Goal: Transaction & Acquisition: Purchase product/service

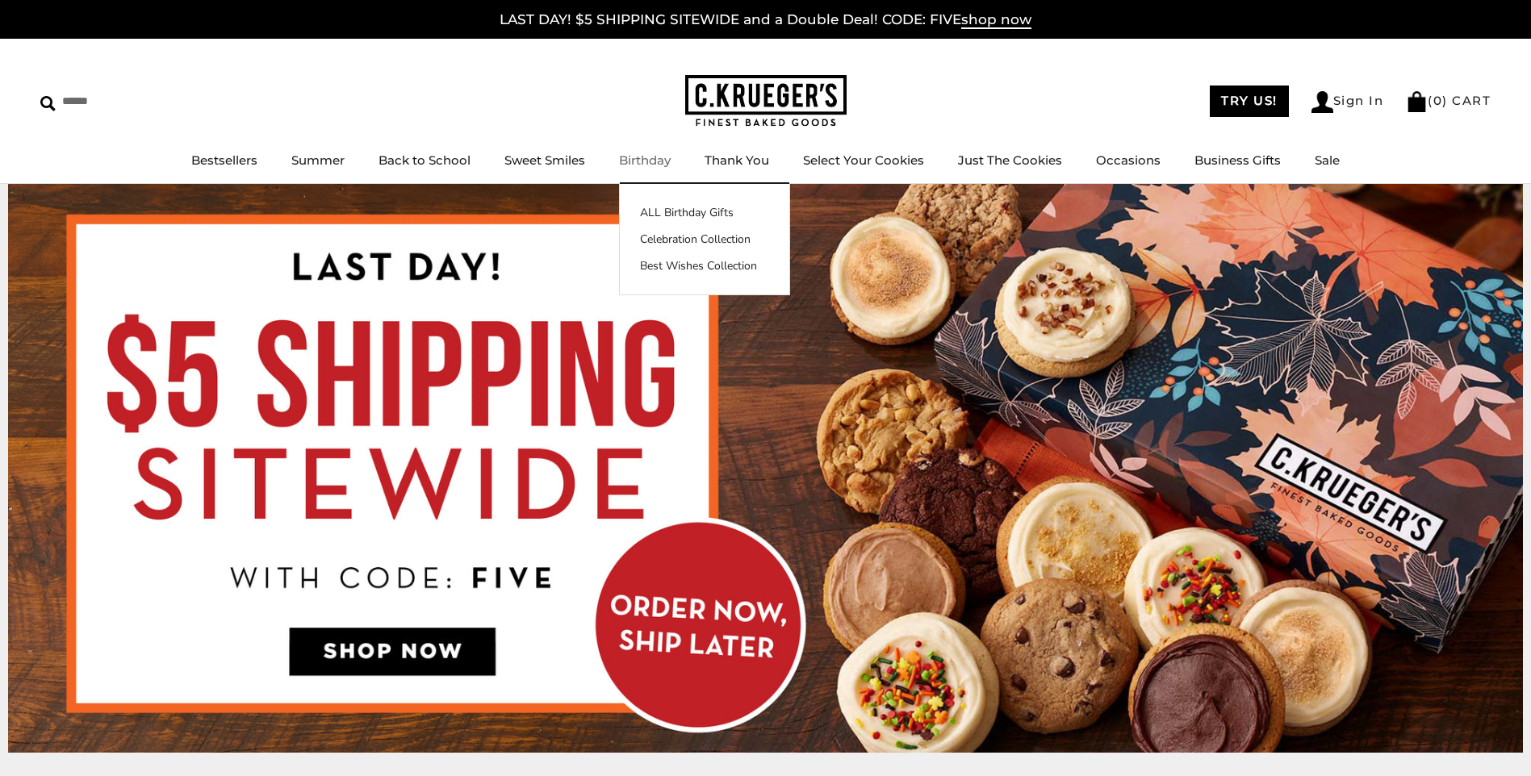
click at [638, 157] on link "Birthday" at bounding box center [645, 160] width 52 height 15
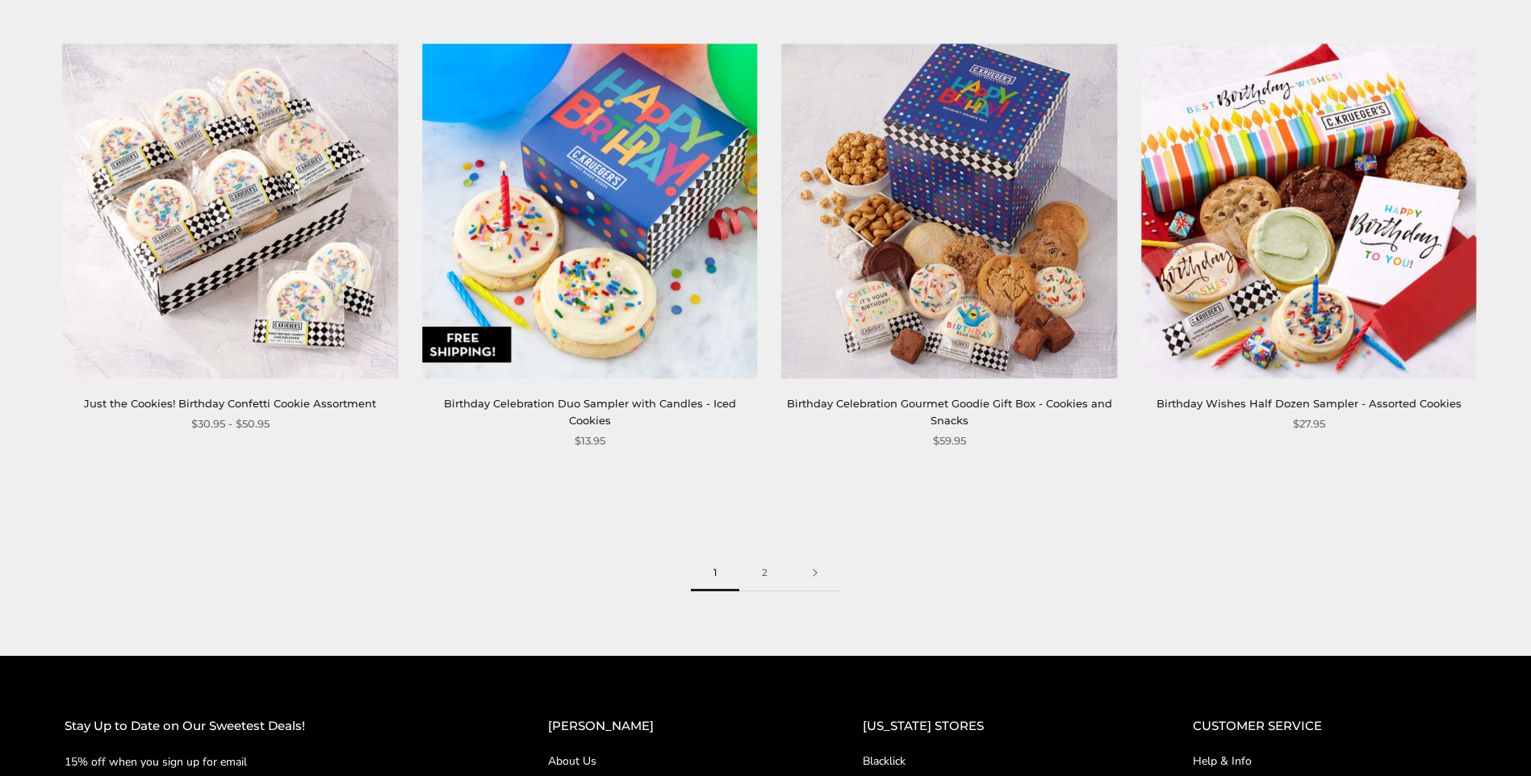
scroll to position [2501, 0]
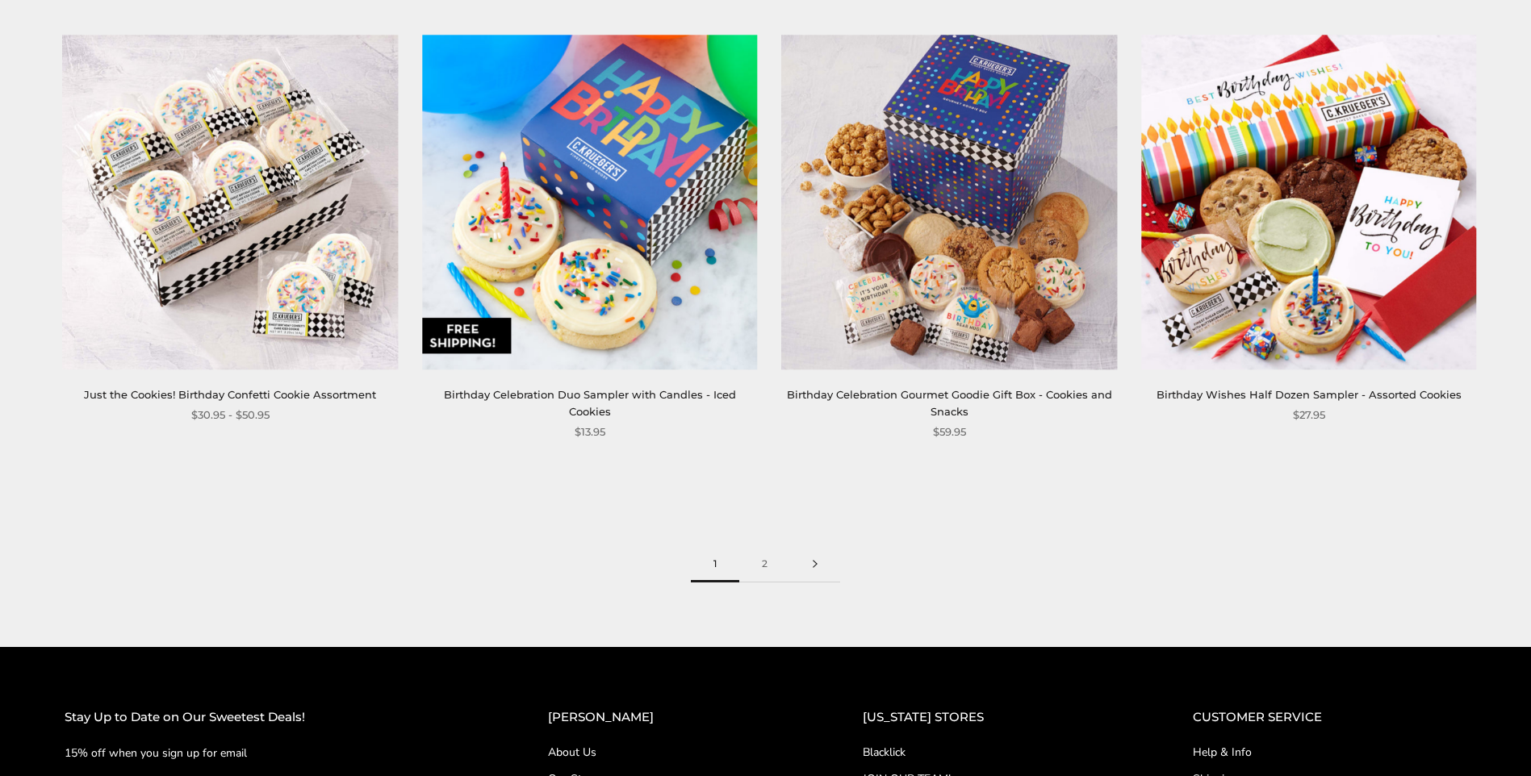
click at [813, 546] on link at bounding box center [815, 564] width 50 height 36
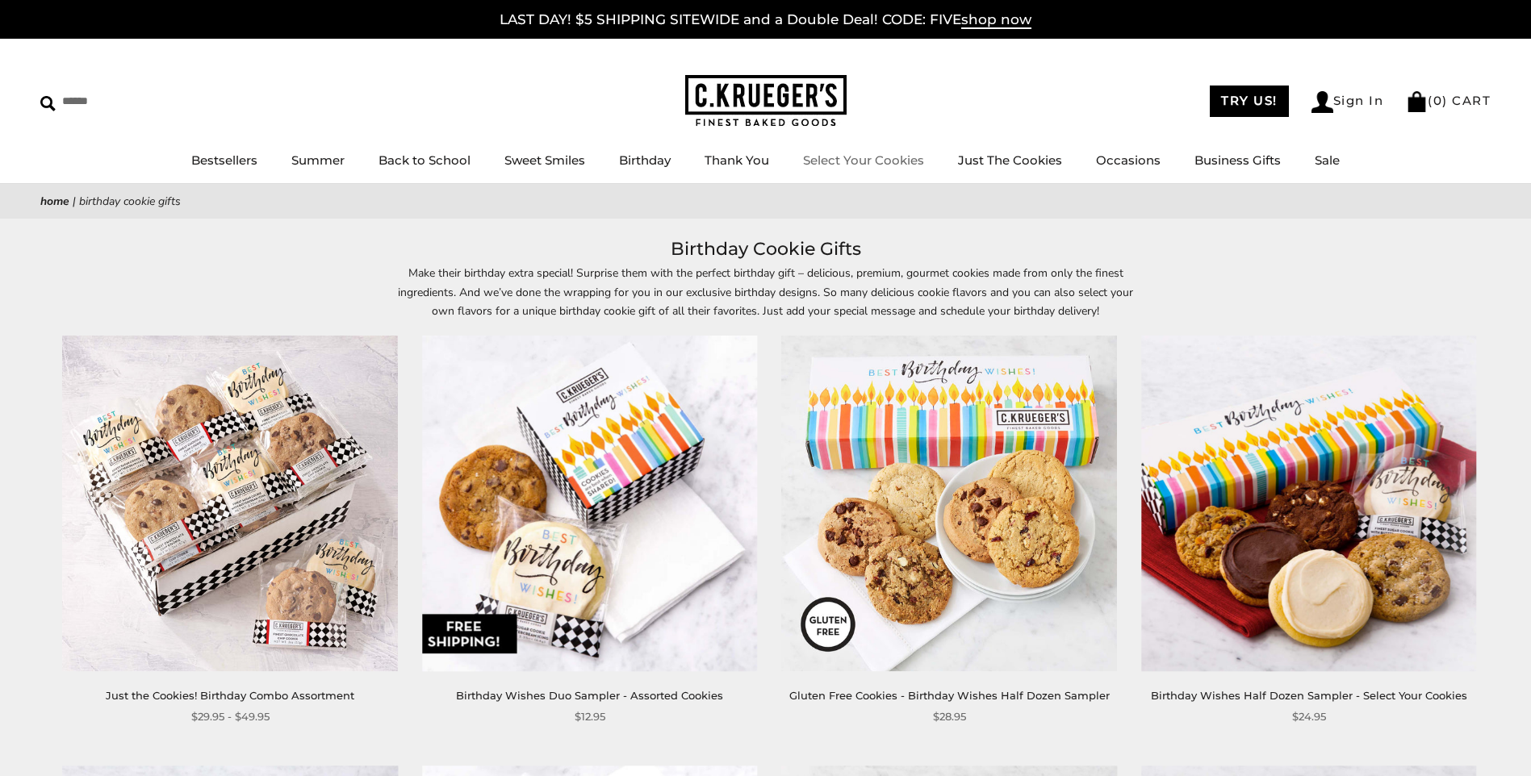
click at [852, 157] on link "Select Your Cookies" at bounding box center [863, 160] width 121 height 15
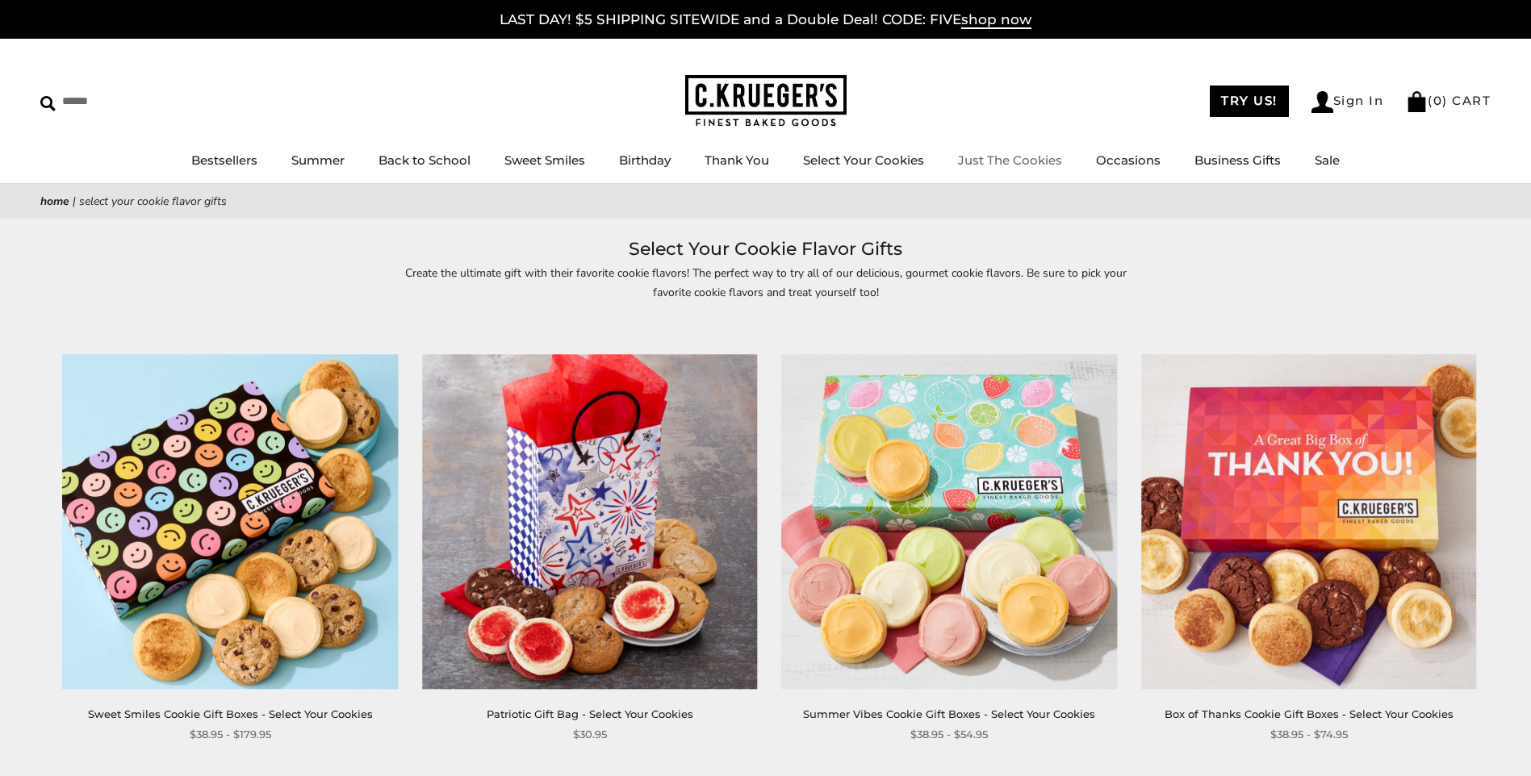
click at [999, 161] on link "Just The Cookies" at bounding box center [1010, 160] width 104 height 15
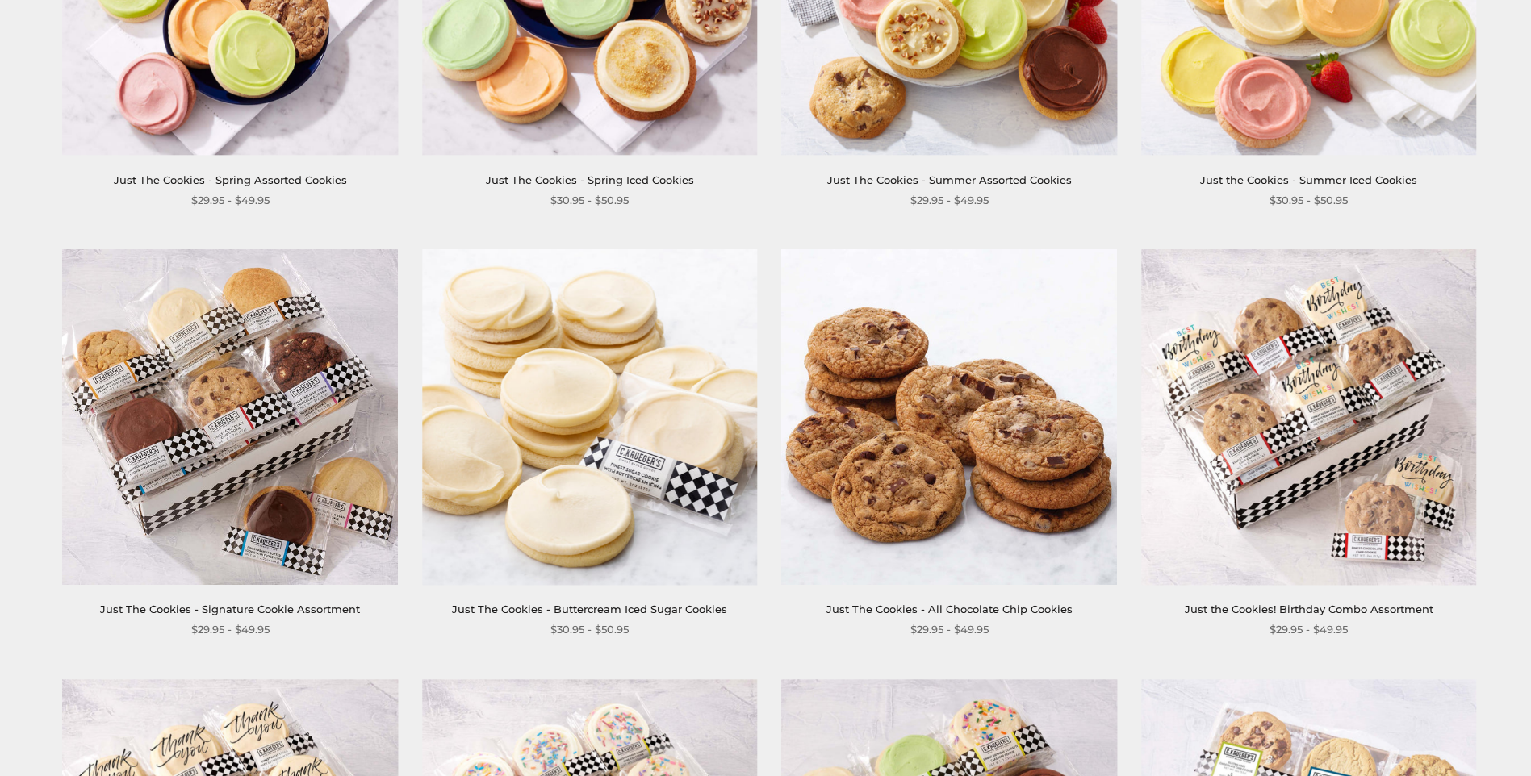
scroll to position [565, 0]
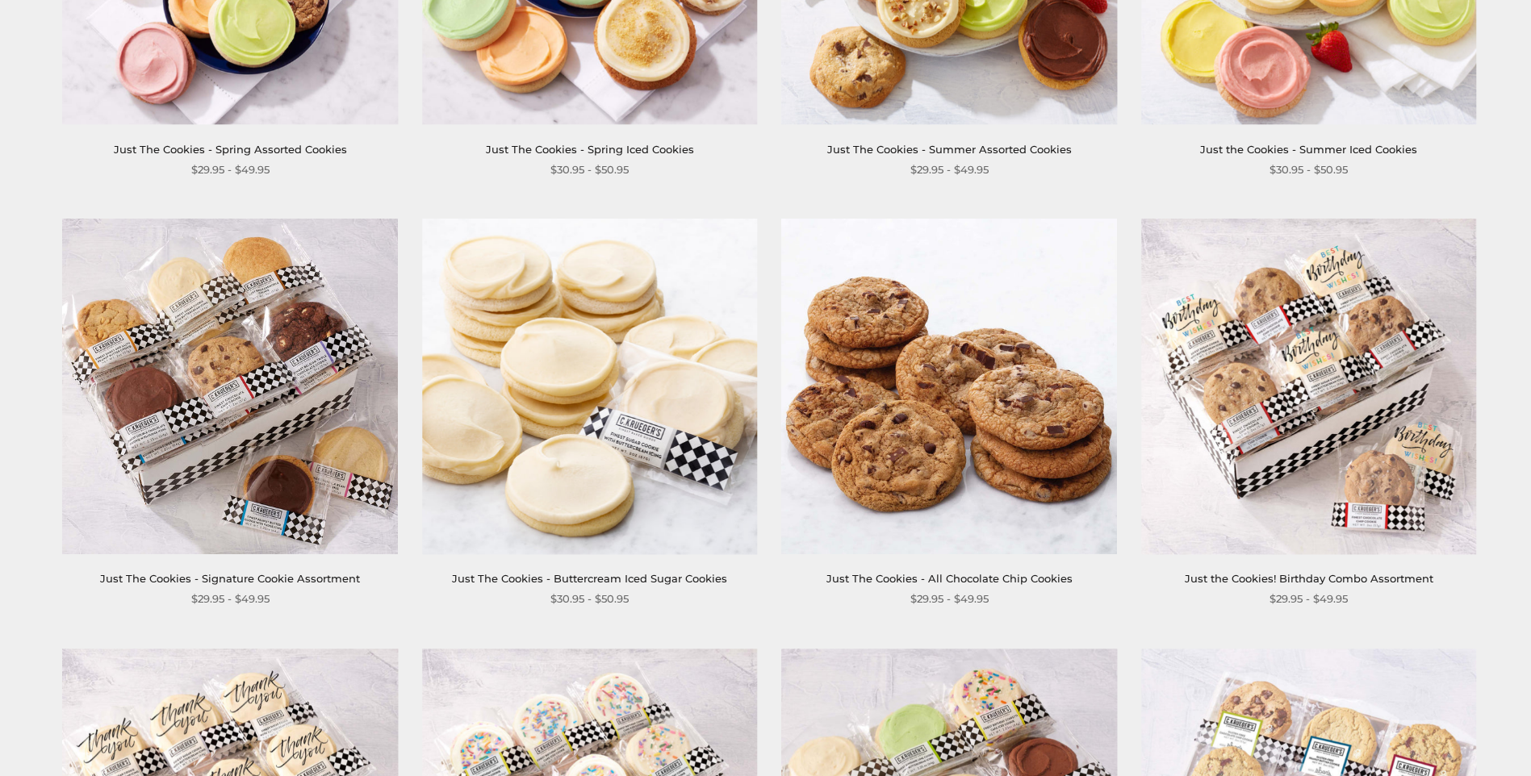
click at [1001, 423] on img at bounding box center [949, 387] width 336 height 336
